Goal: Information Seeking & Learning: Stay updated

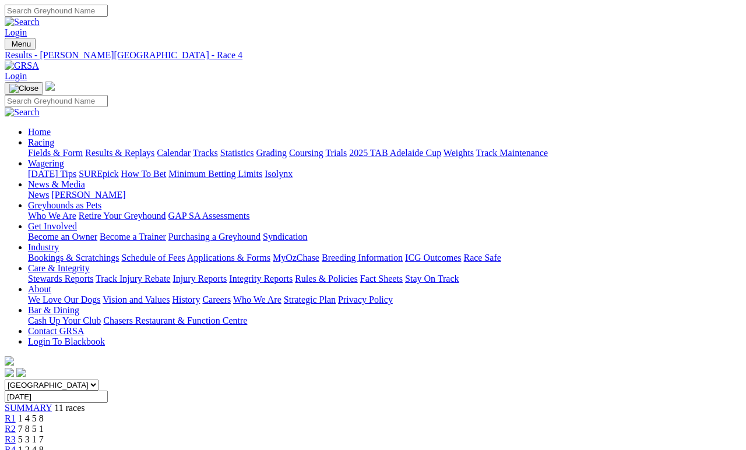
scroll to position [96, 0]
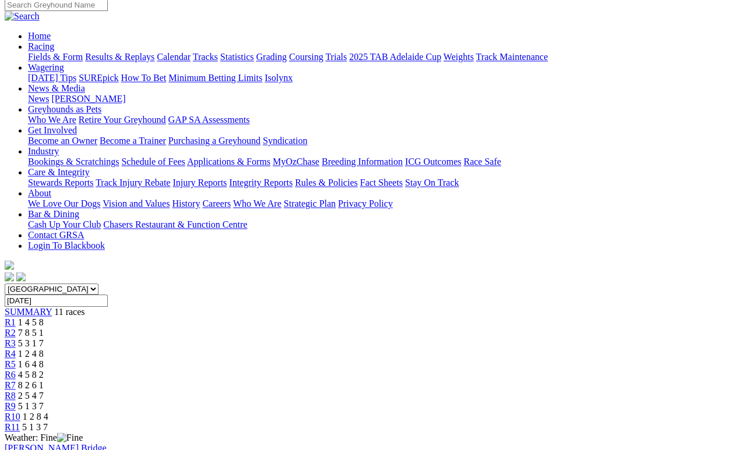
click at [48, 422] on span "5 1 3 7" at bounding box center [35, 427] width 26 height 10
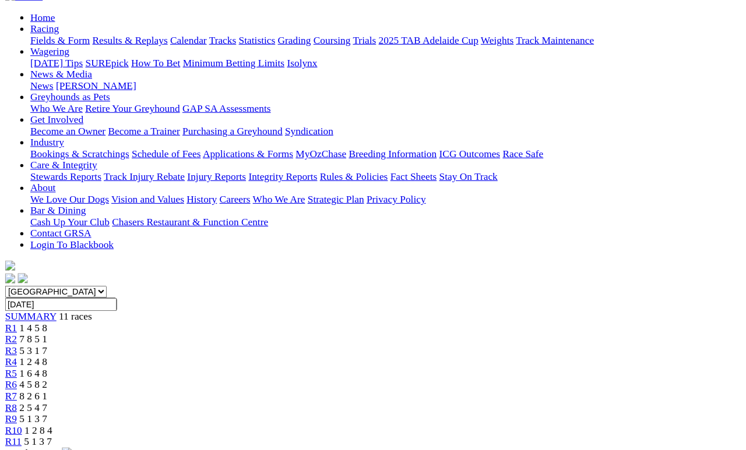
scroll to position [119, 0]
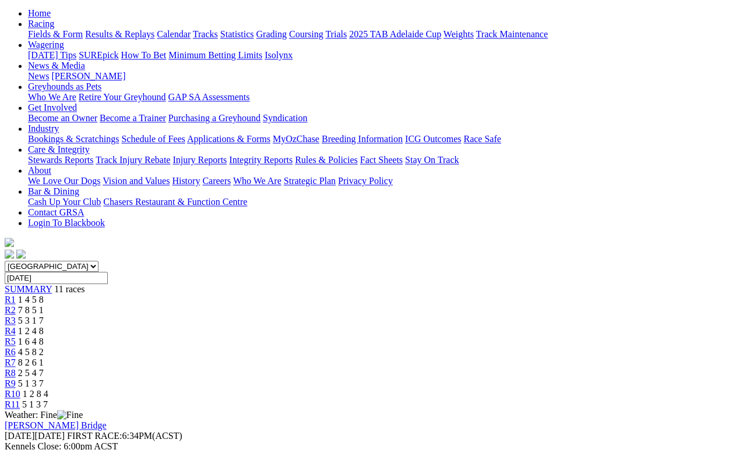
click at [640, 389] on div "R10 1 2 8 4" at bounding box center [373, 394] width 736 height 10
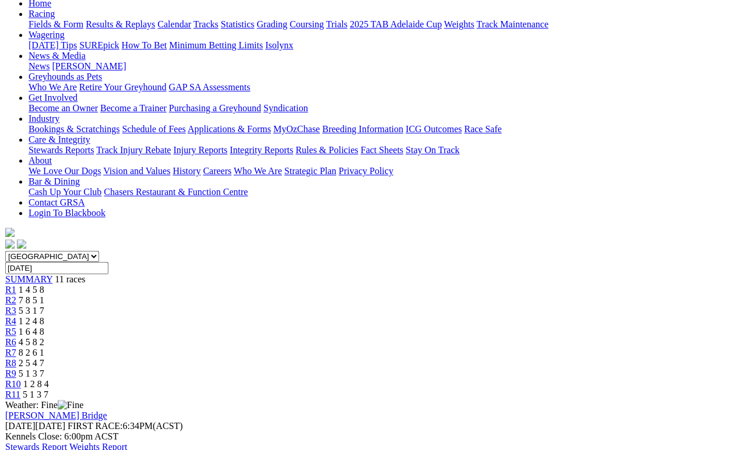
scroll to position [128, 0]
click at [44, 369] on span "5 1 3 7" at bounding box center [31, 374] width 26 height 10
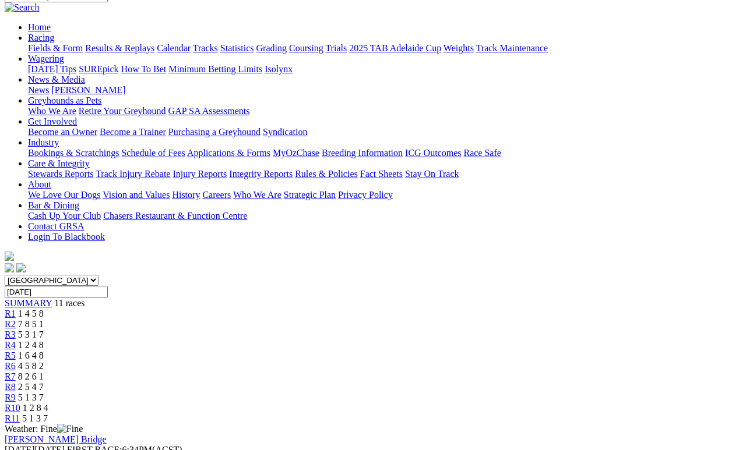
scroll to position [106, 0]
click at [44, 381] on span "2 5 4 7" at bounding box center [31, 386] width 26 height 10
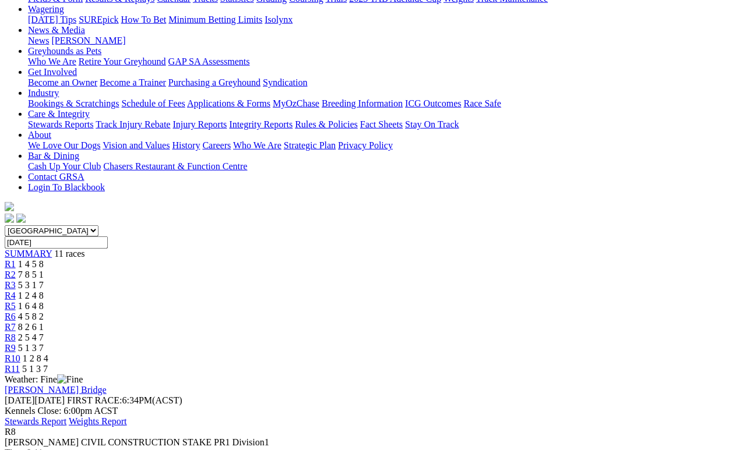
scroll to position [156, 0]
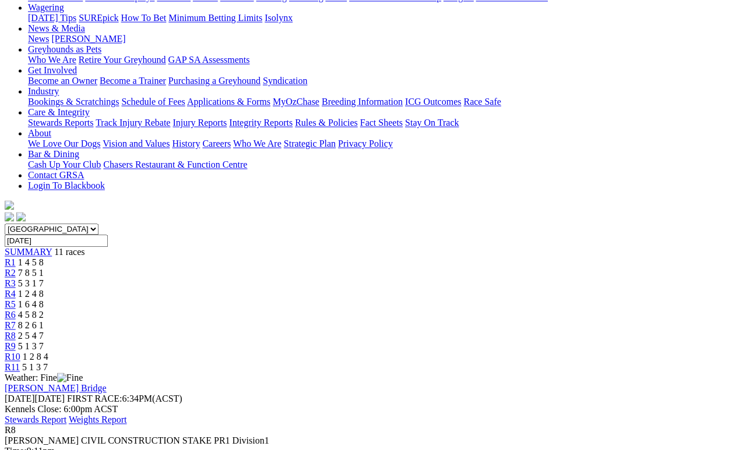
click at [44, 320] on span "8 2 6 1" at bounding box center [31, 325] width 26 height 10
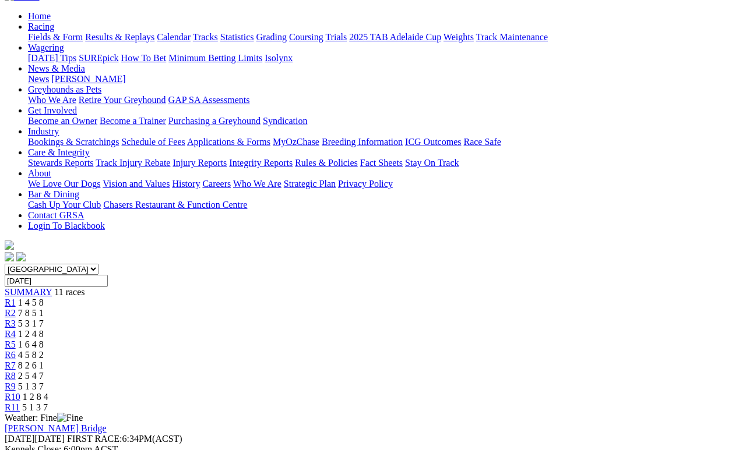
scroll to position [140, 0]
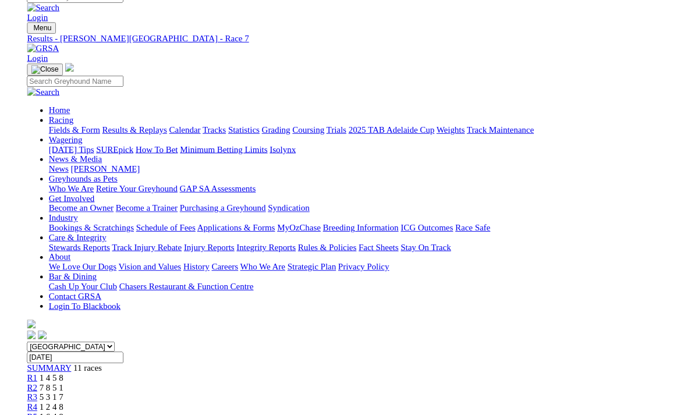
scroll to position [156, 0]
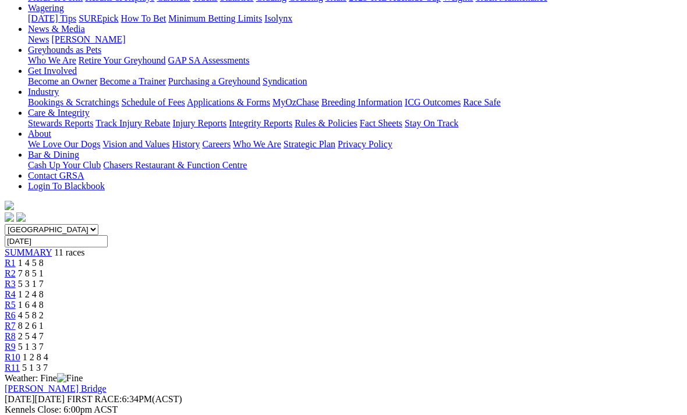
click at [16, 342] on span "R9" at bounding box center [10, 347] width 11 height 10
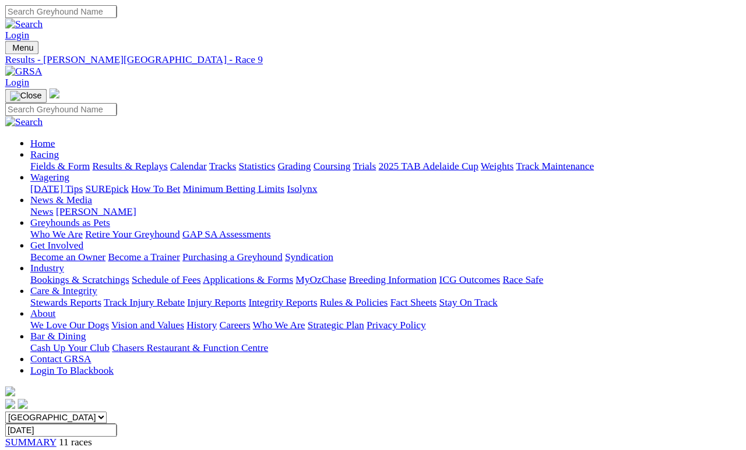
scroll to position [5, 0]
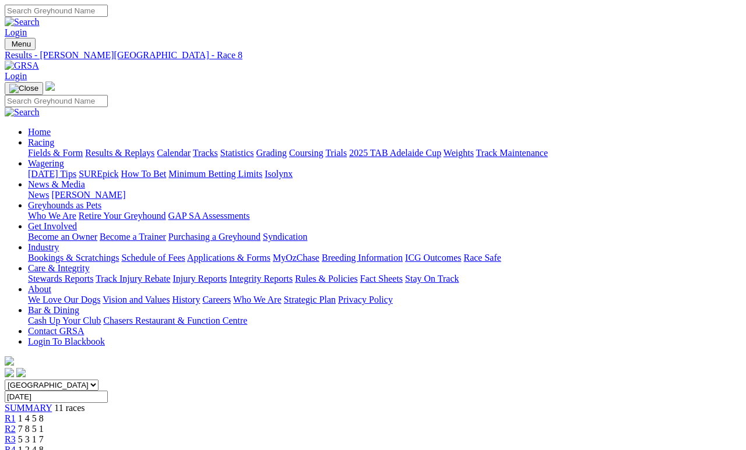
scroll to position [5, 0]
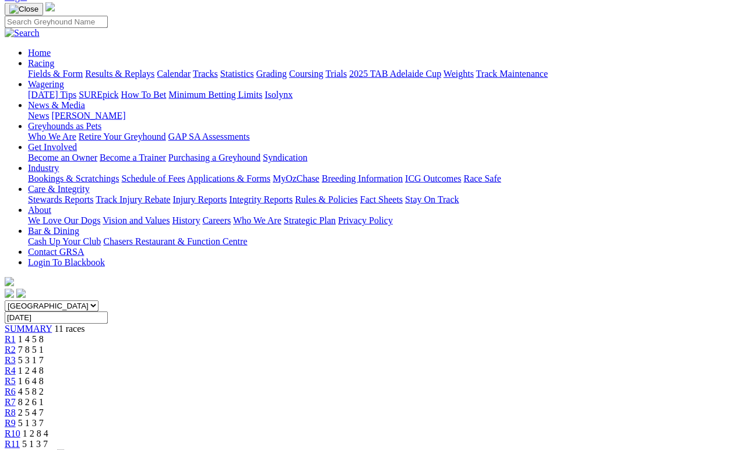
scroll to position [80, 0]
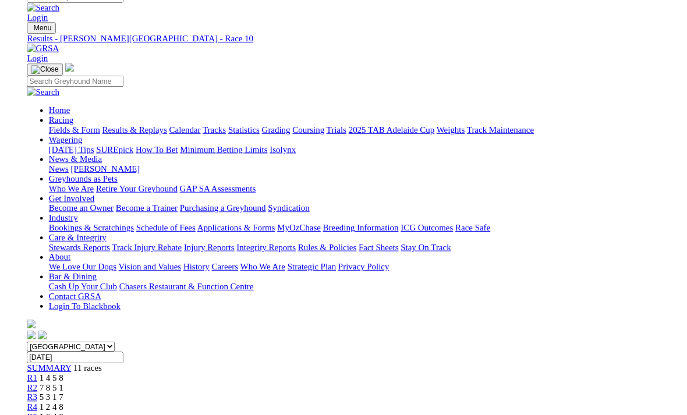
scroll to position [95, 0]
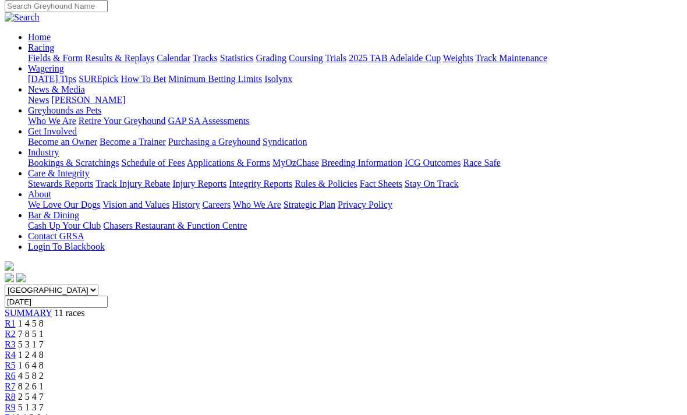
click at [44, 371] on span "4 5 8 2" at bounding box center [31, 376] width 26 height 10
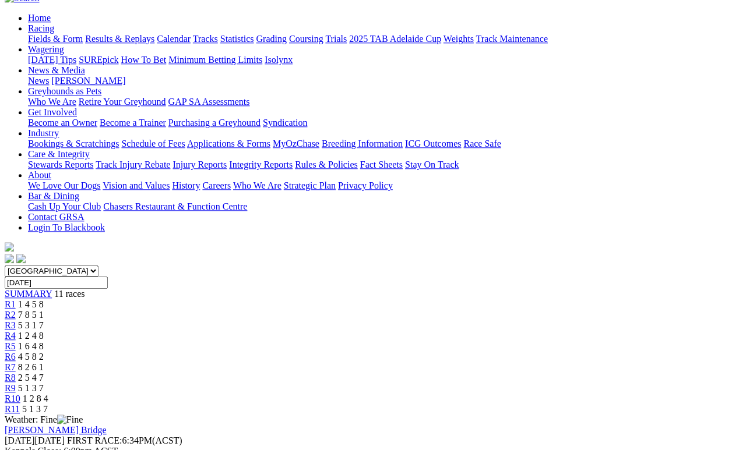
scroll to position [115, 0]
click at [16, 341] on span "R5" at bounding box center [10, 346] width 11 height 10
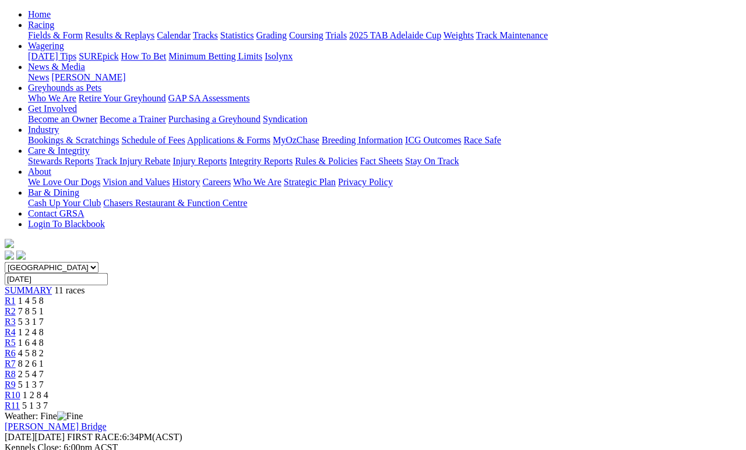
scroll to position [116, 0]
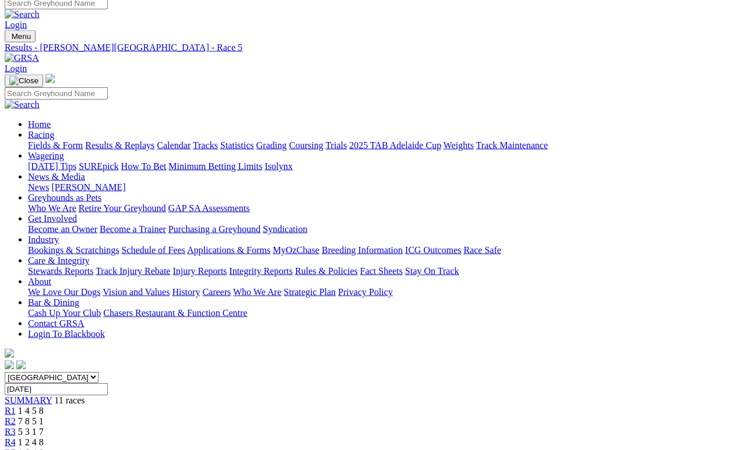
scroll to position [0, 0]
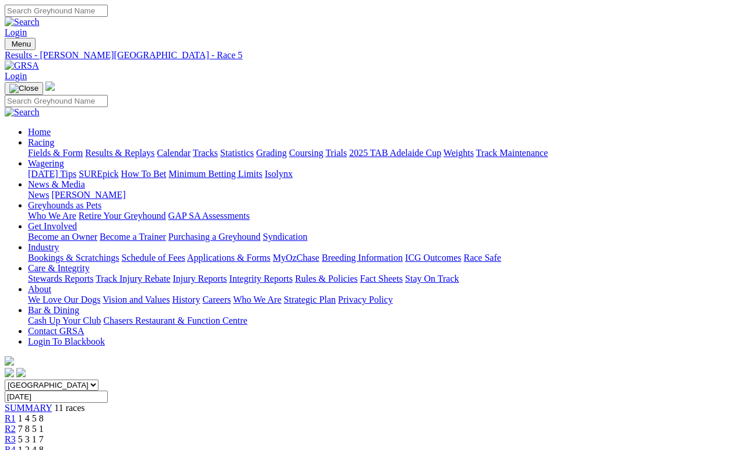
click at [60, 148] on link "Fields & Form" at bounding box center [55, 153] width 55 height 10
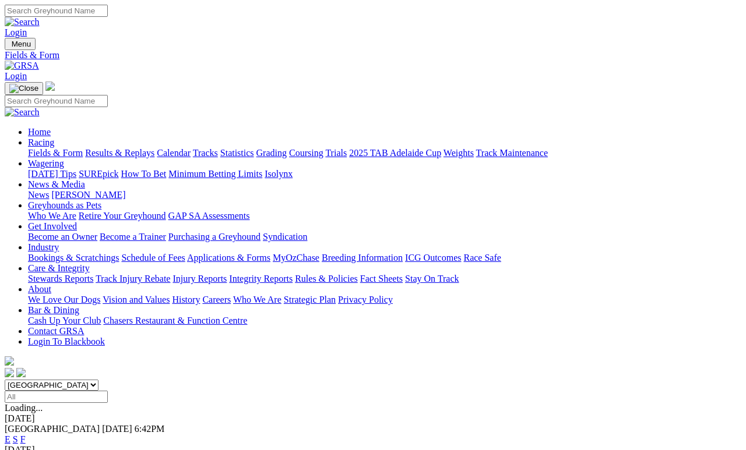
scroll to position [5, 0]
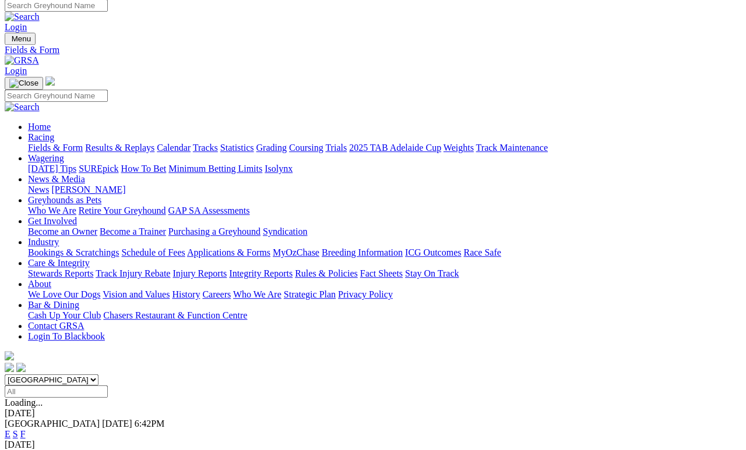
click at [520, 429] on div "E S F" at bounding box center [373, 434] width 736 height 10
click at [26, 429] on link "F" at bounding box center [22, 434] width 5 height 10
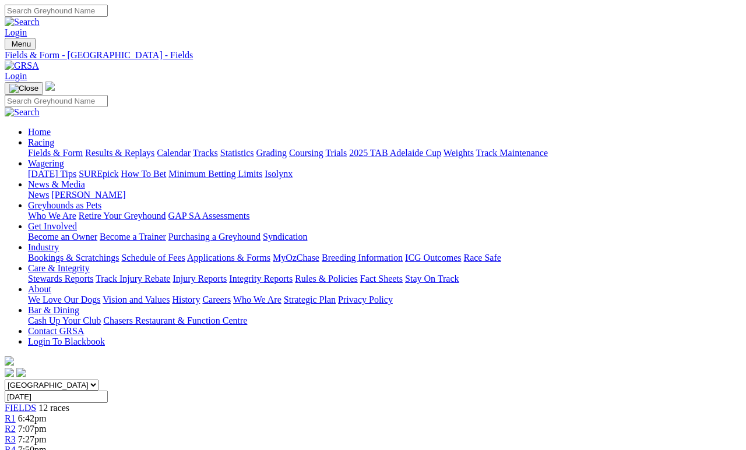
click at [51, 148] on link "Fields & Form" at bounding box center [55, 153] width 55 height 10
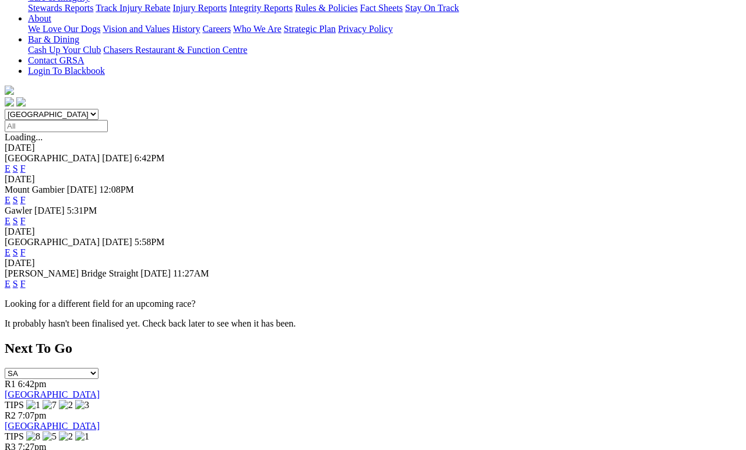
scroll to position [271, 0]
click at [26, 247] on link "F" at bounding box center [22, 252] width 5 height 10
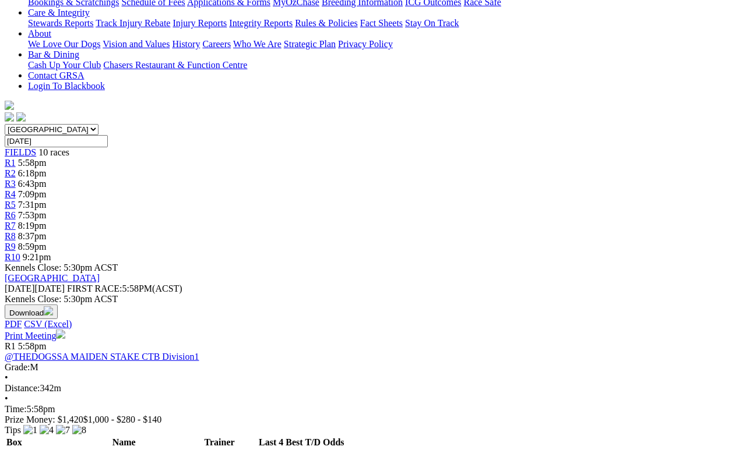
scroll to position [258, 0]
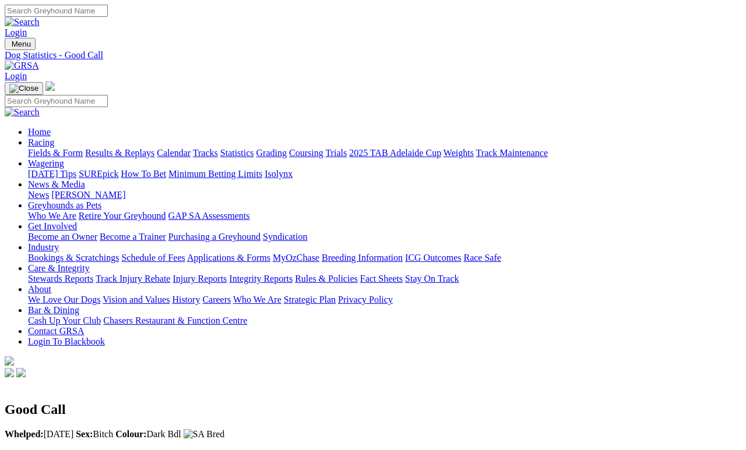
scroll to position [5, 0]
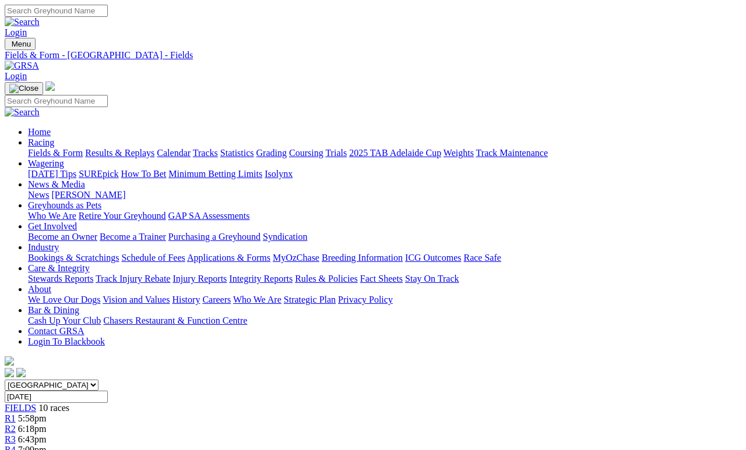
click at [85, 179] on link "News & Media" at bounding box center [56, 184] width 57 height 10
click at [49, 190] on link "News" at bounding box center [38, 195] width 21 height 10
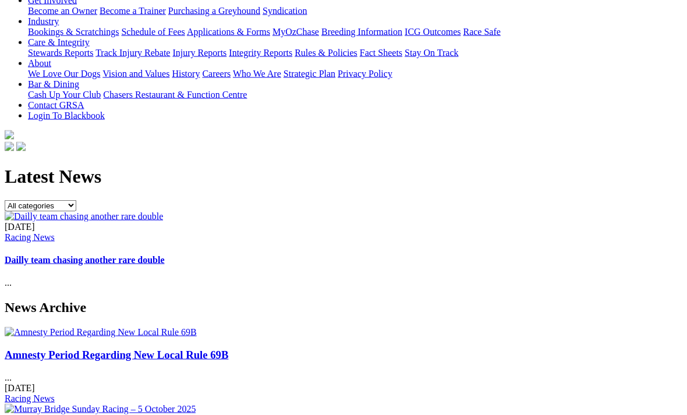
scroll to position [276, 0]
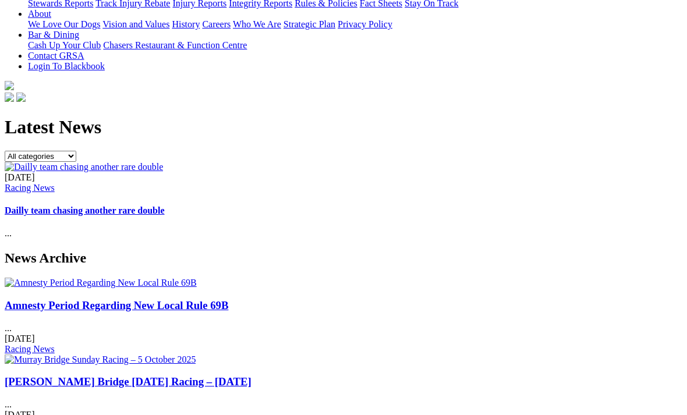
click at [71, 299] on link "Amnesty Period Regarding New Local Rule 69B" at bounding box center [117, 305] width 224 height 12
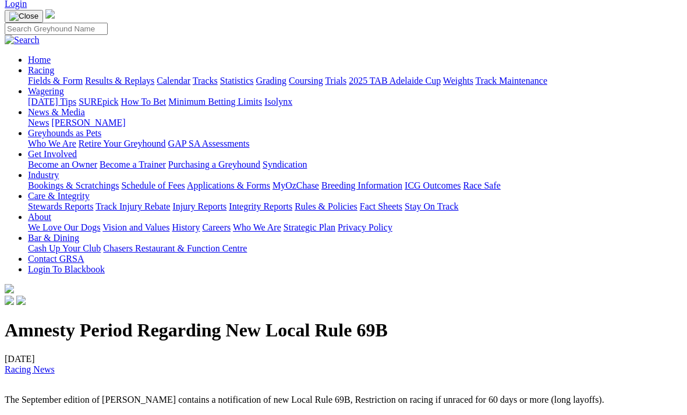
scroll to position [71, 0]
